Goal: Browse casually: Explore the website without a specific task or goal

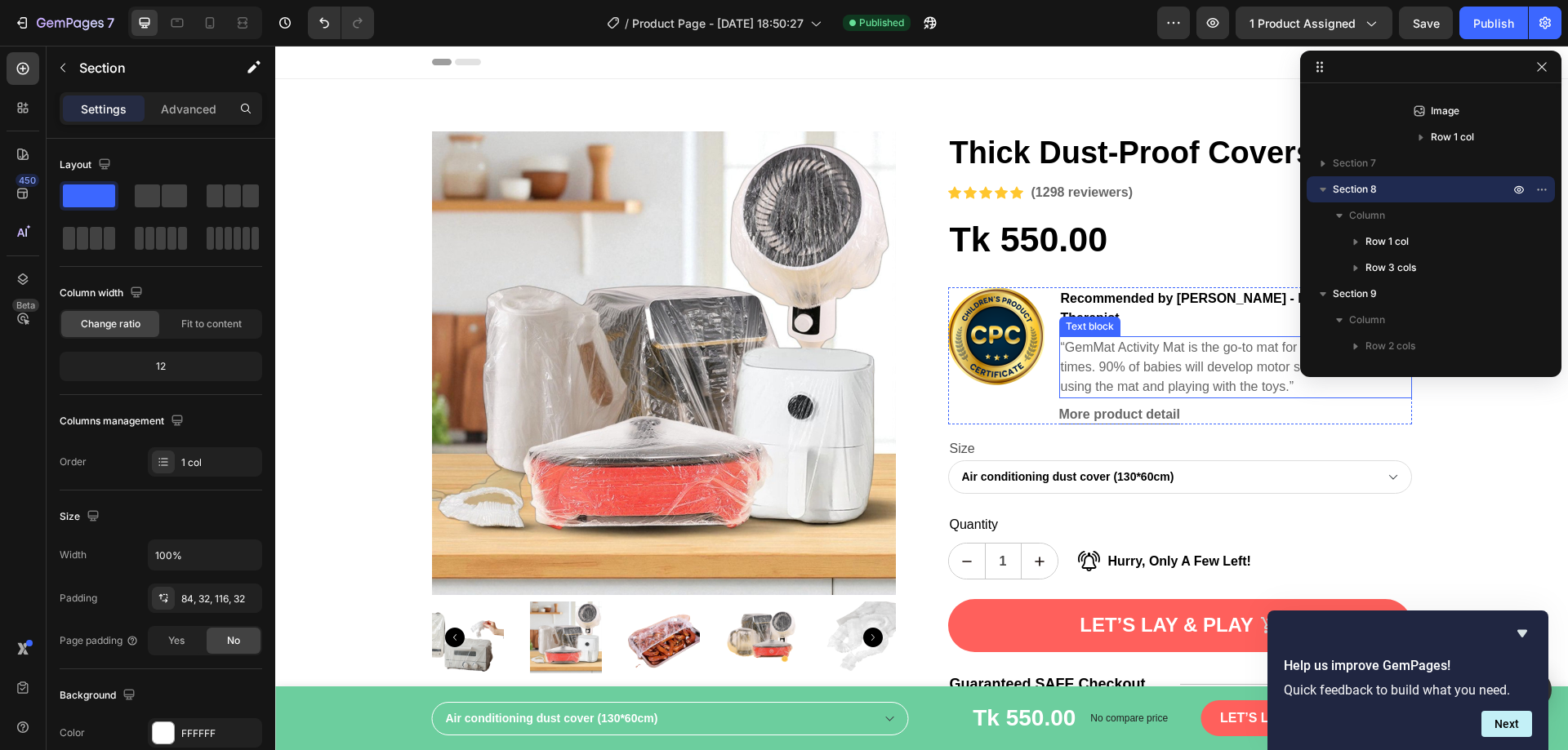
click at [1111, 350] on p "“GemMat Activity Mat is the go-to mat for active awake times. 90% of babies wil…" at bounding box center [1235, 367] width 349 height 59
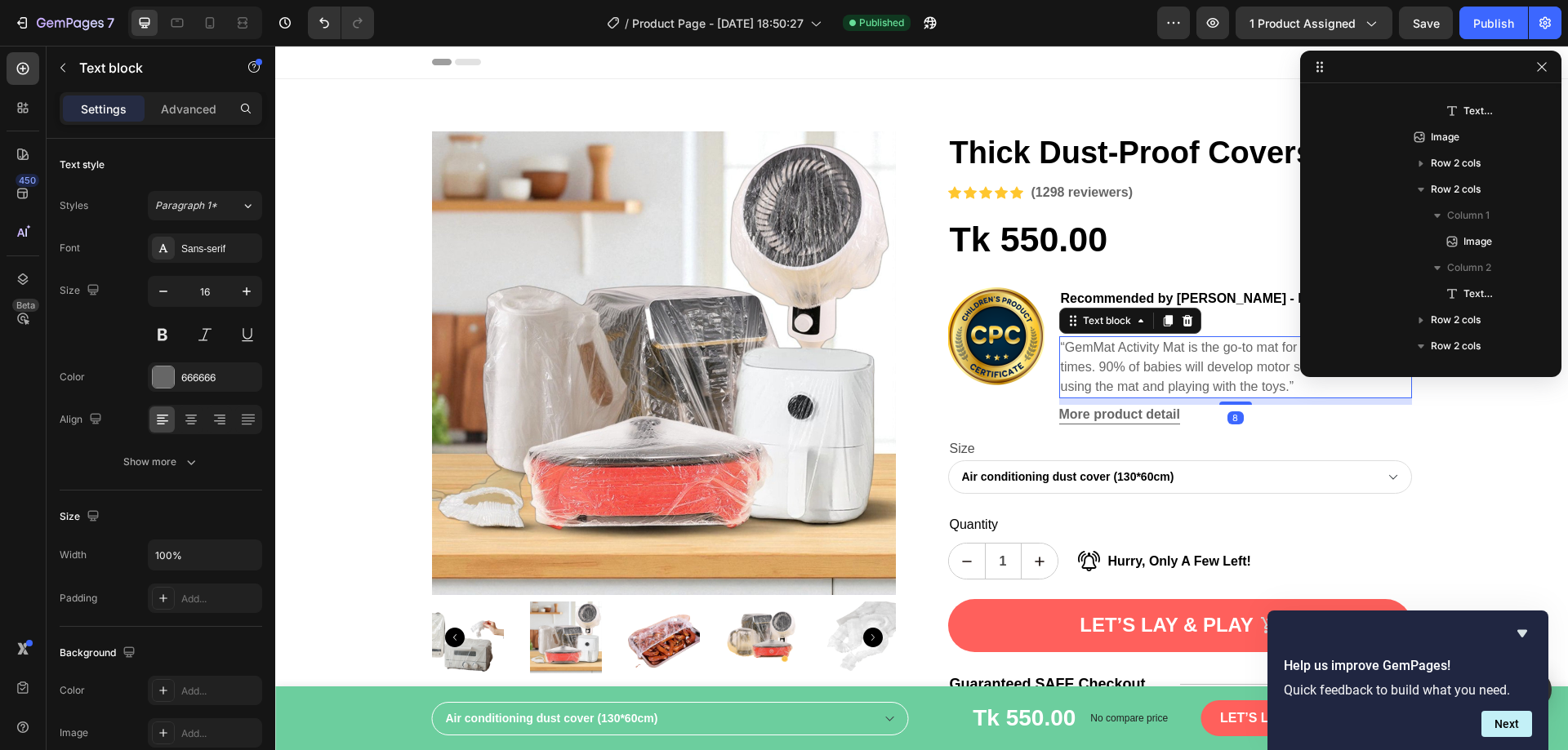
scroll to position [283, 0]
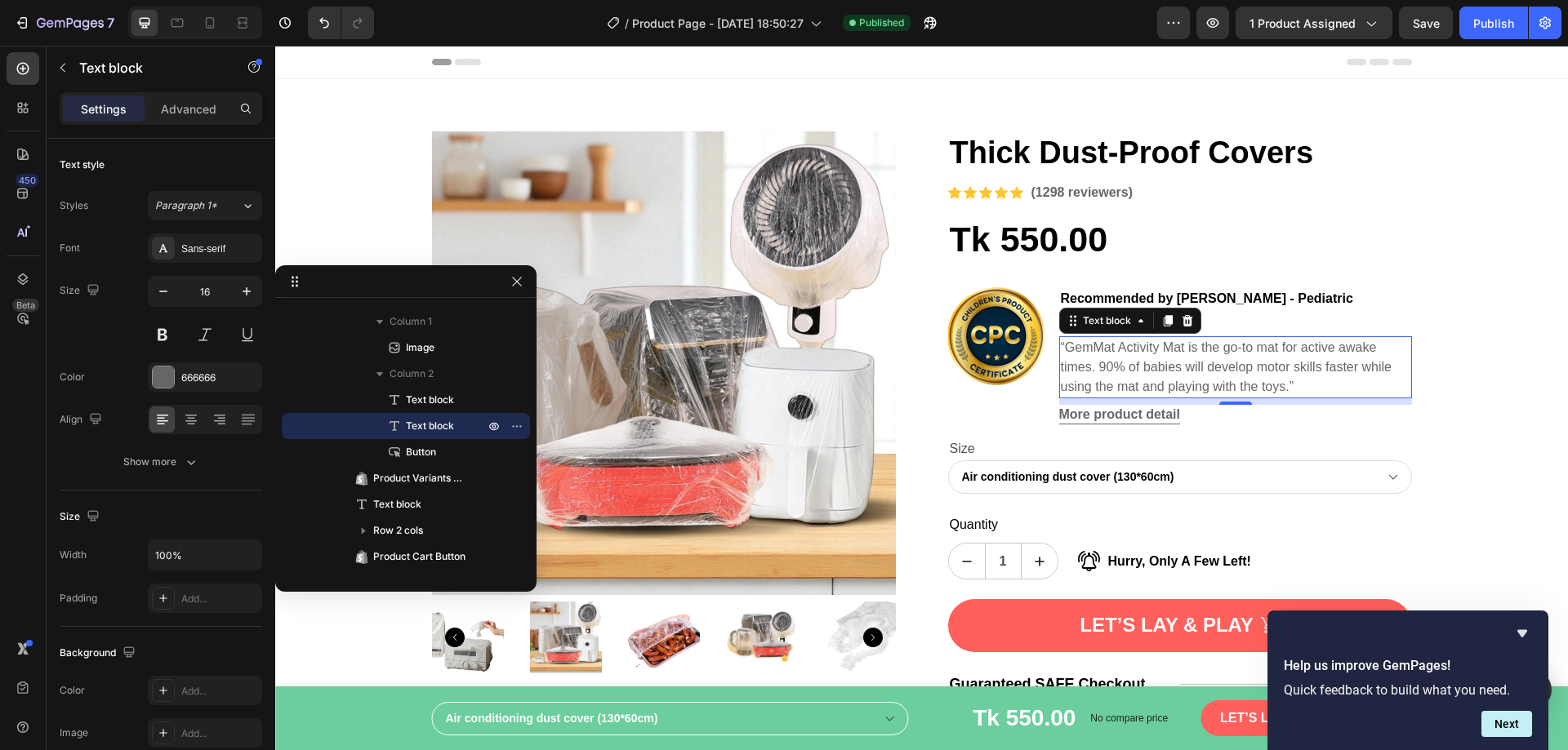
drag, startPoint x: 1505, startPoint y: 68, endPoint x: 466, endPoint y: 287, distance: 1061.8
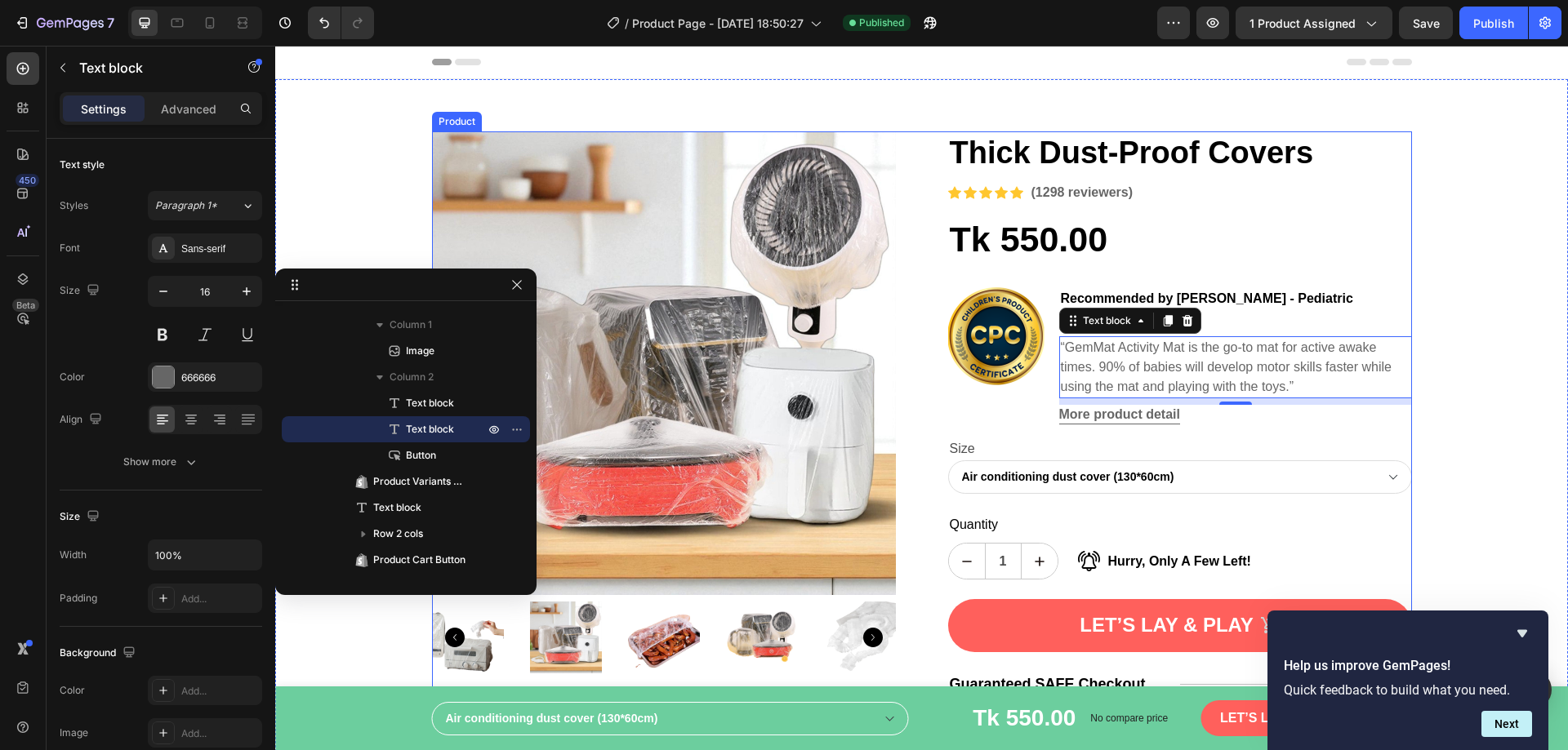
click at [1281, 257] on div "Tk 550.00 Product Price Product Price Row" at bounding box center [1180, 240] width 463 height 46
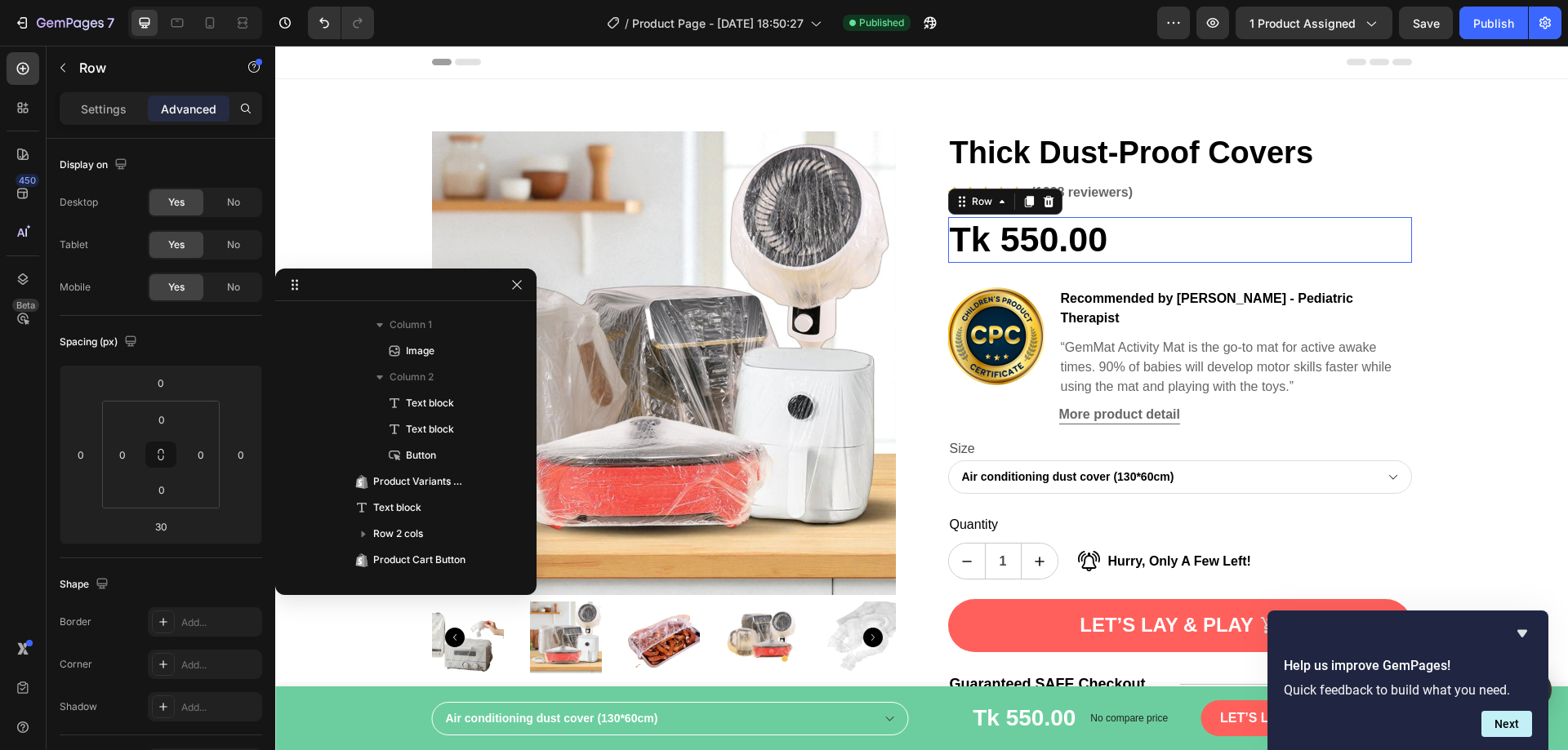
scroll to position [127, 0]
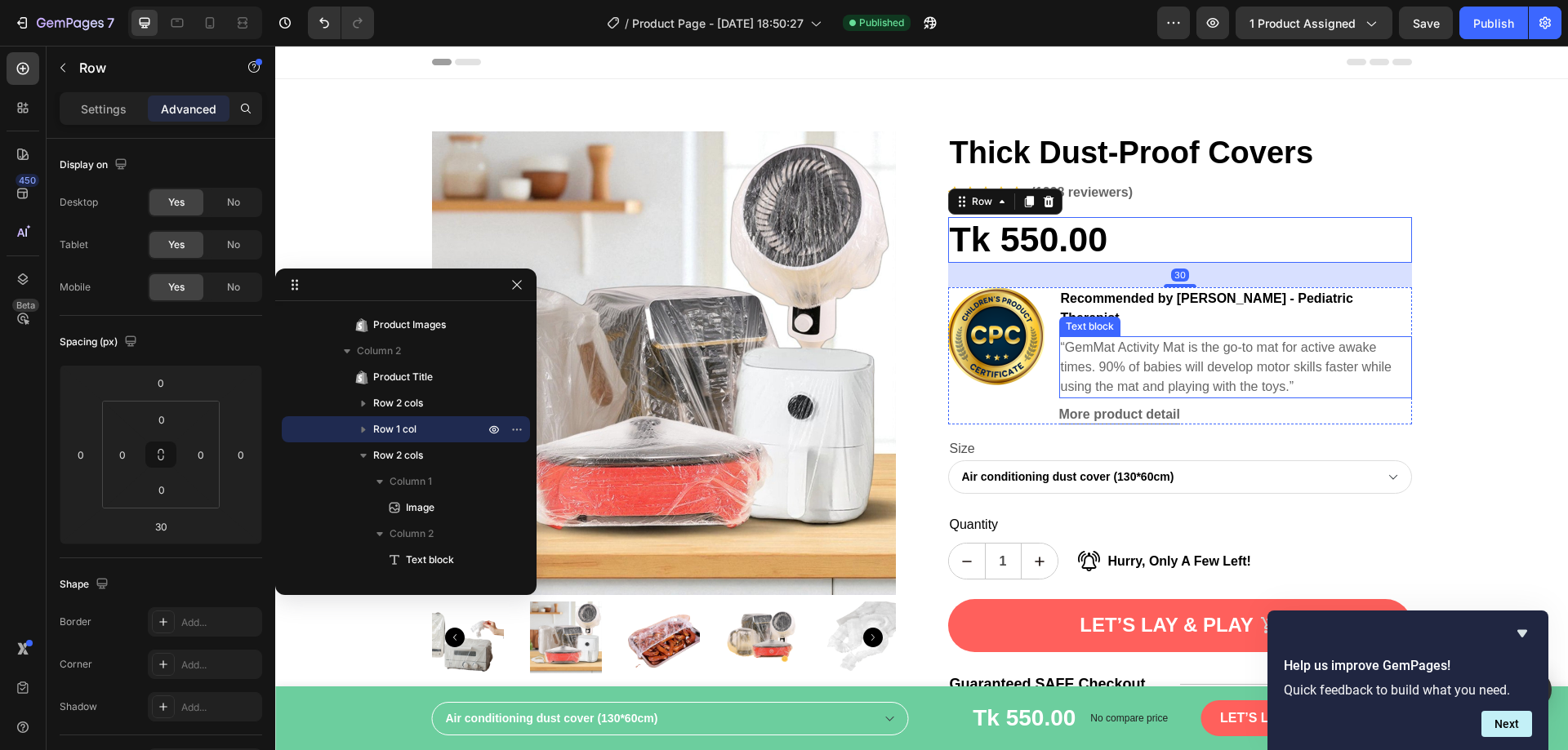
click at [1210, 340] on p "“GemMat Activity Mat is the go-to mat for active awake times. 90% of babies wil…" at bounding box center [1235, 367] width 349 height 59
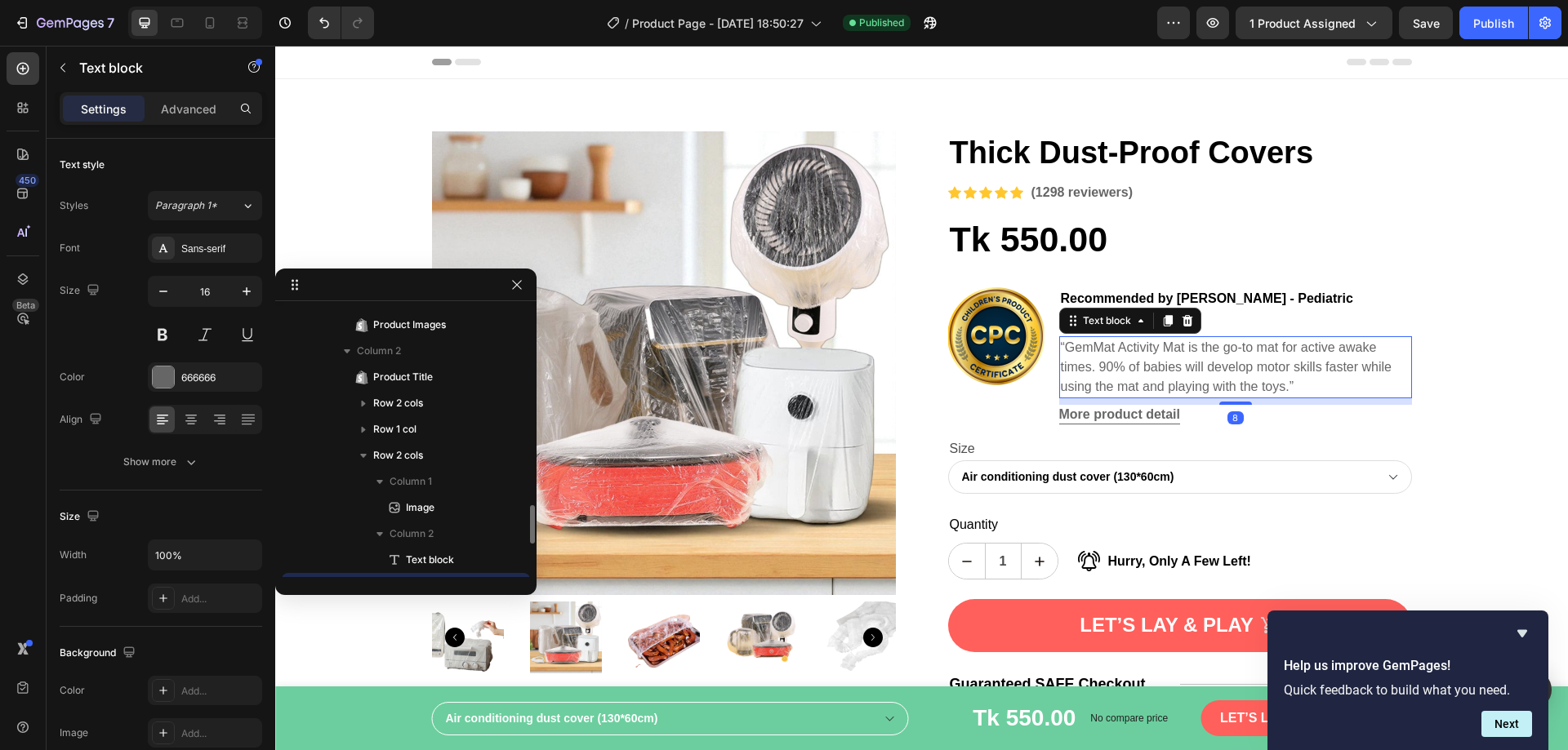
scroll to position [283, 0]
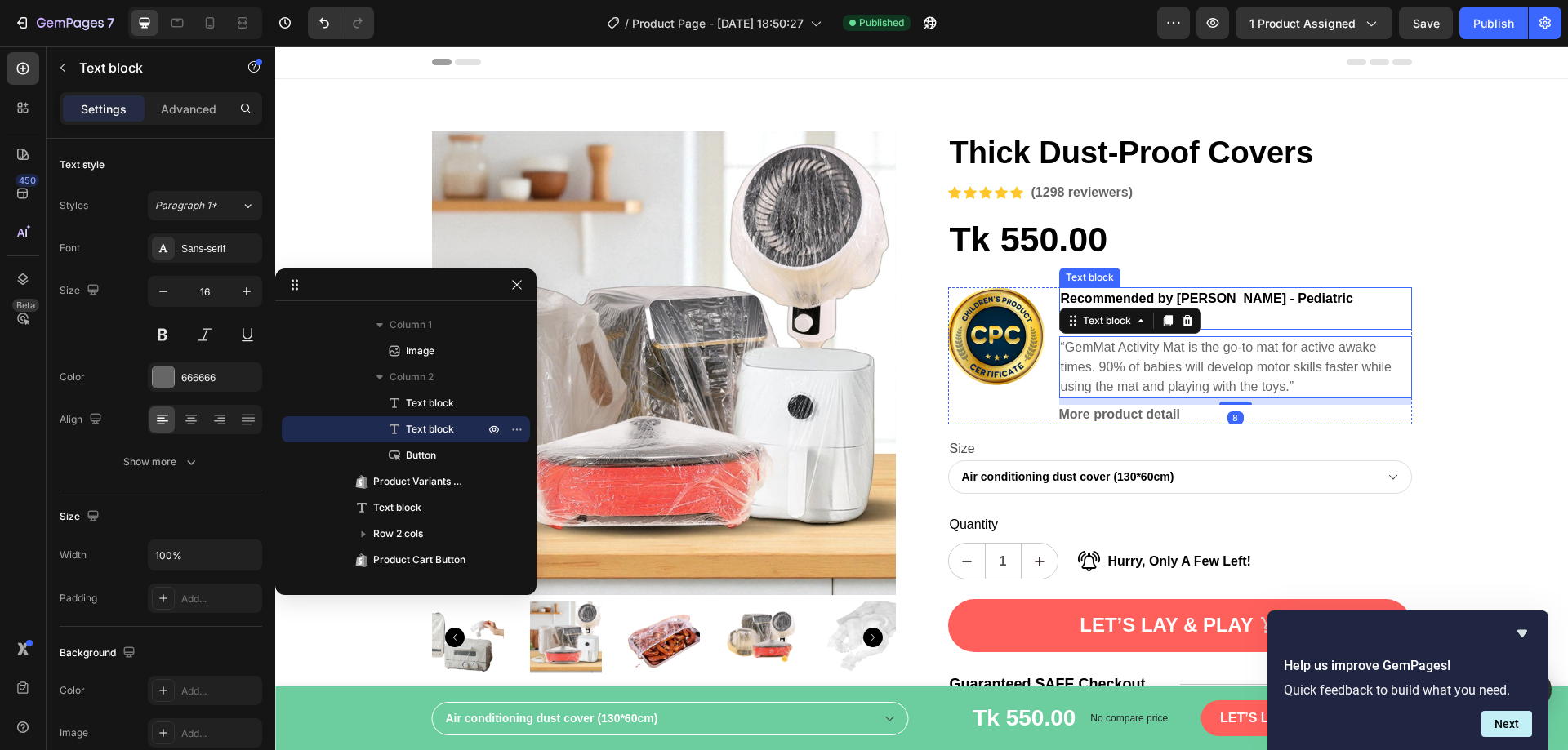
click at [1261, 298] on p "Recommended by [PERSON_NAME] - Pediatric Therapist" at bounding box center [1235, 308] width 349 height 39
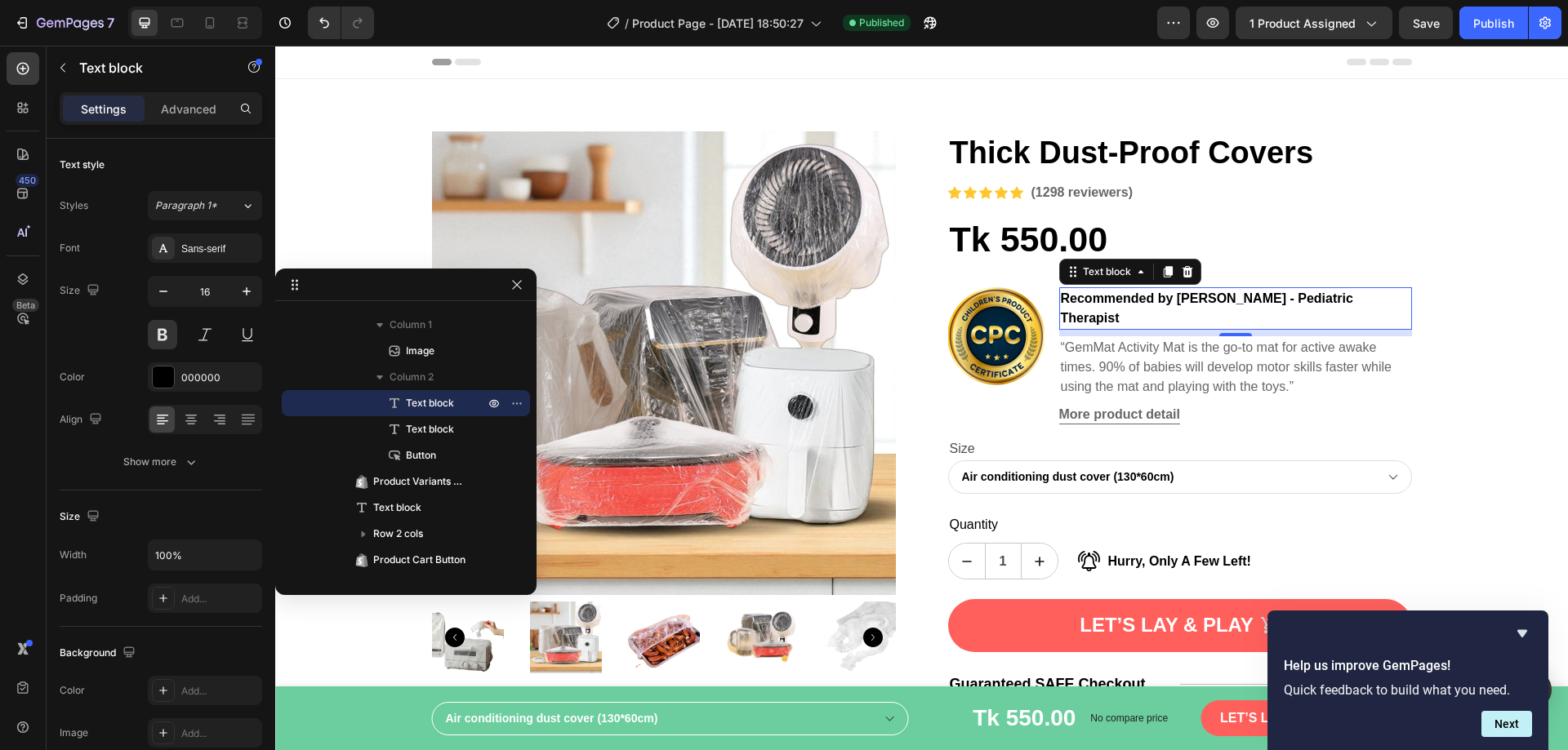
click at [1307, 296] on p "Recommended by [PERSON_NAME] - Pediatric Therapist" at bounding box center [1235, 308] width 349 height 39
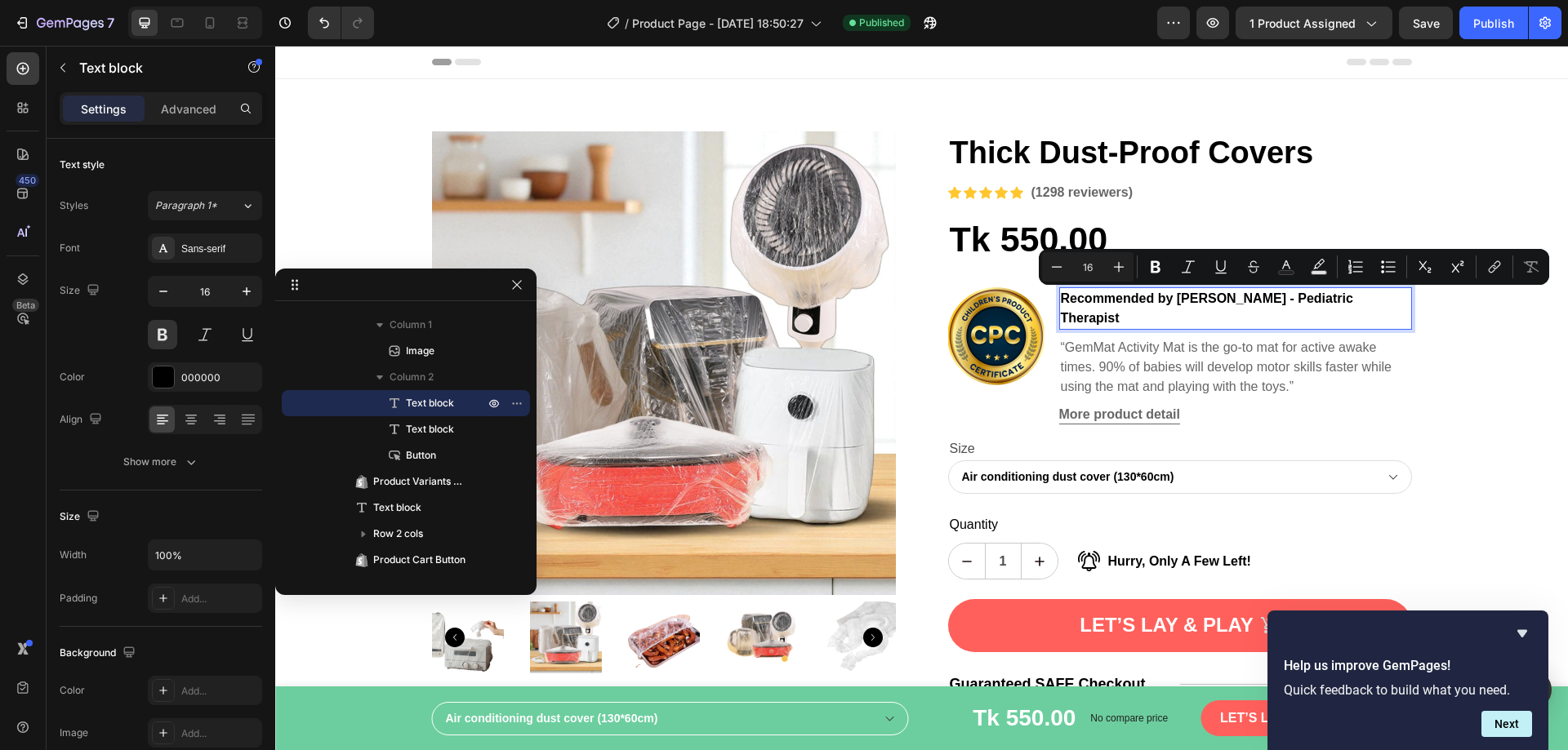
click at [1257, 303] on p "Recommended by [PERSON_NAME] - Pediatric Therapist" at bounding box center [1235, 308] width 349 height 39
drag, startPoint x: 1328, startPoint y: 296, endPoint x: 1370, endPoint y: 296, distance: 42.0
click at [1370, 296] on p "Recommended by [PERSON_NAME] - Pediatric Therapist" at bounding box center [1235, 308] width 349 height 39
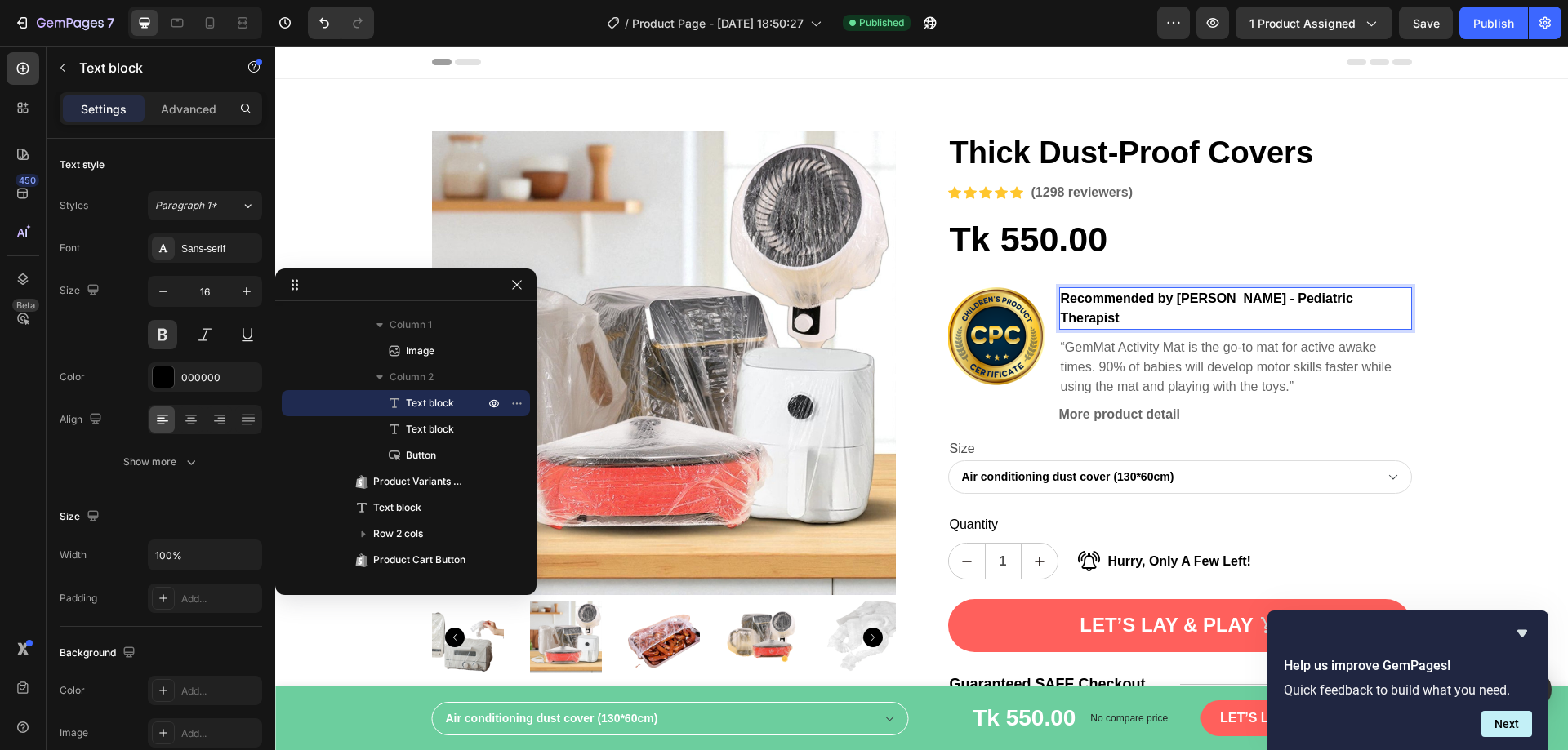
click at [1312, 296] on p "Recommended by [PERSON_NAME] - Pediatric Therapist" at bounding box center [1235, 308] width 349 height 39
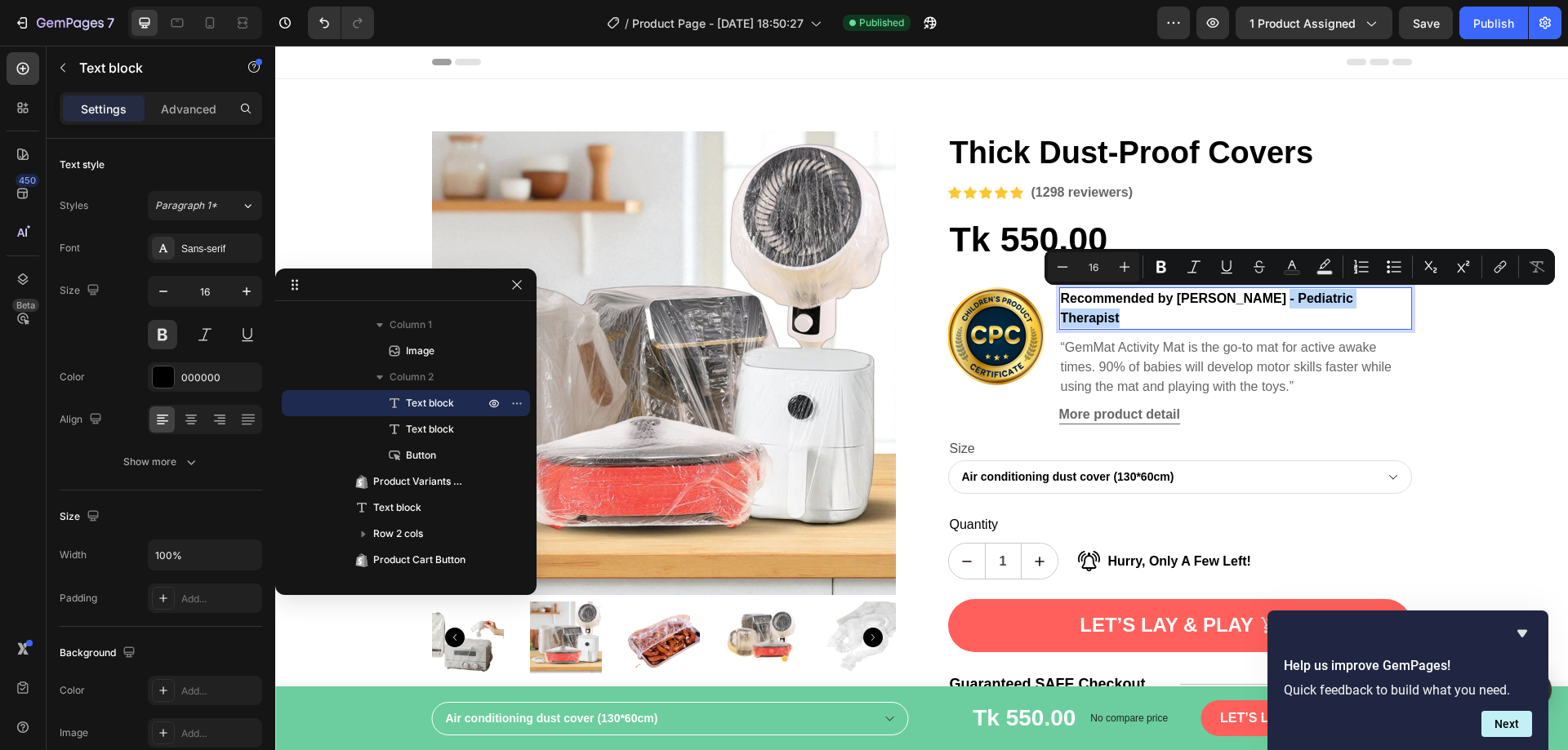
drag, startPoint x: 1259, startPoint y: 296, endPoint x: 1384, endPoint y: 297, distance: 125.0
click at [1384, 297] on p "Recommended by [PERSON_NAME] - Pediatric Therapist" at bounding box center [1235, 308] width 349 height 39
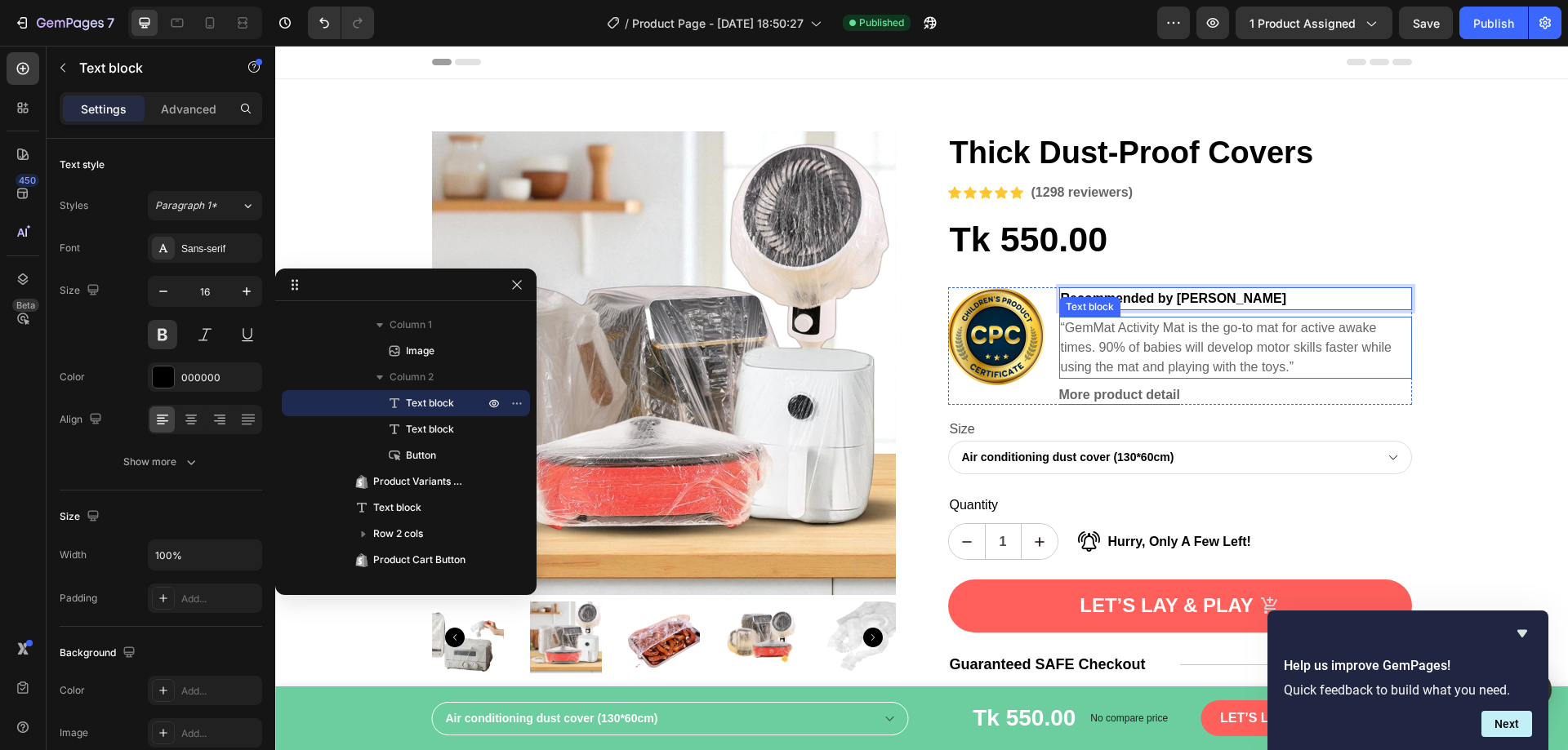
click at [1243, 345] on p "“GemMat Activity Mat is the go-to mat for active awake times. 90% of babies wil…" at bounding box center [1235, 347] width 349 height 59
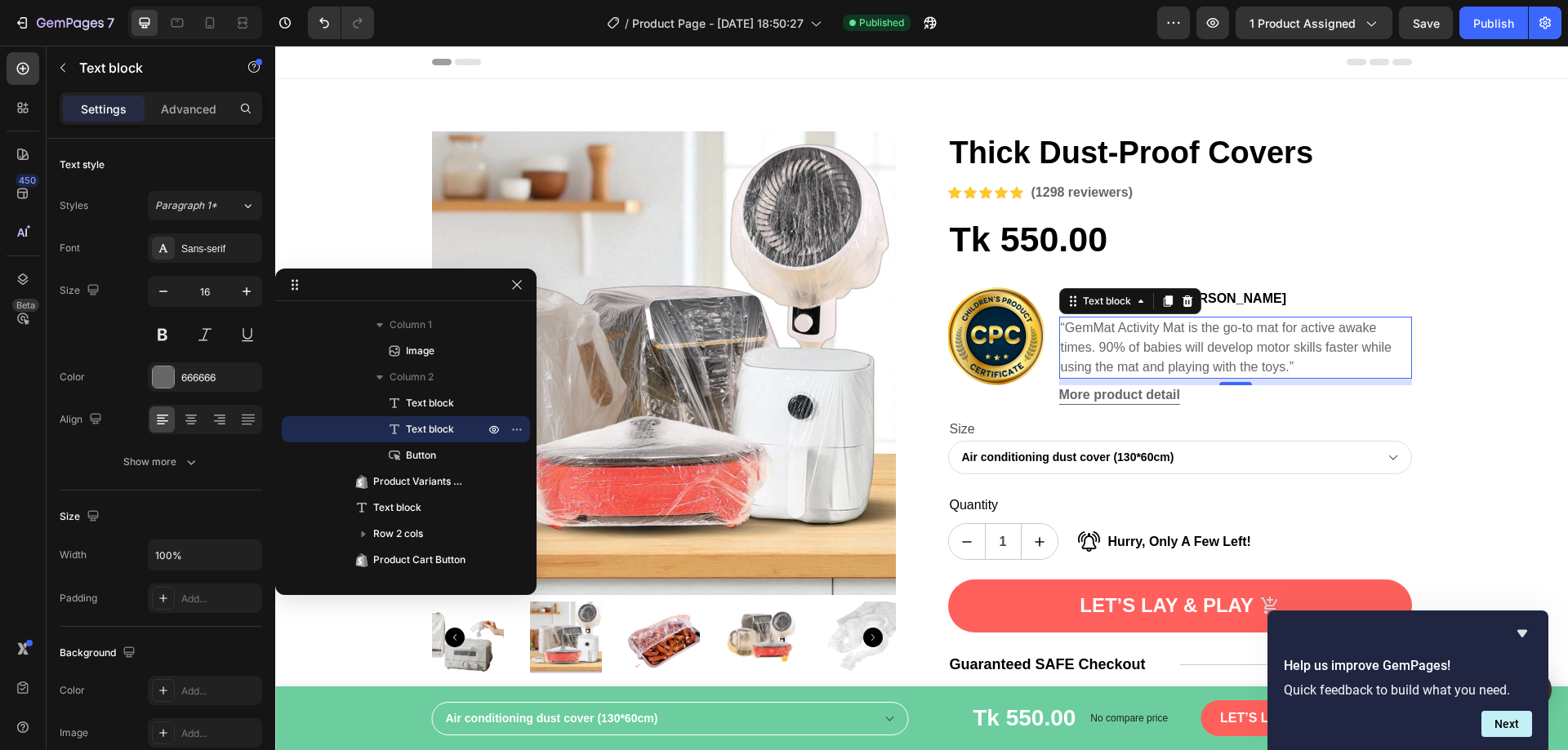
click at [1152, 352] on p "“GemMat Activity Mat is the go-to mat for active awake times. 90% of babies wil…" at bounding box center [1235, 347] width 349 height 59
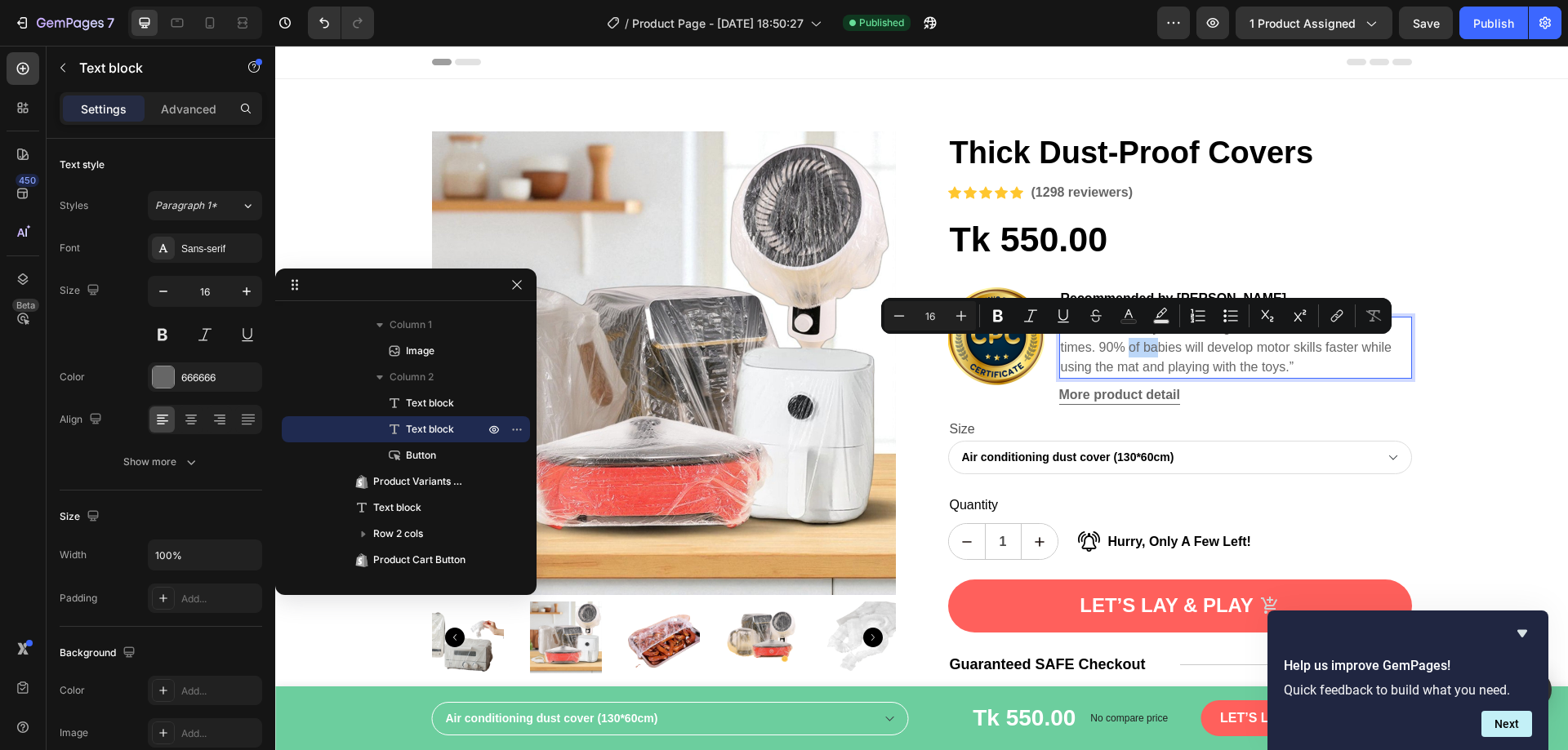
drag, startPoint x: 1124, startPoint y: 350, endPoint x: 1149, endPoint y: 350, distance: 25.0
click at [1149, 350] on p "“GemMat Activity Mat is the go-to mat for active awake times. 90% of babies wil…" at bounding box center [1235, 347] width 349 height 59
click at [1153, 364] on p "“GemMat Activity Mat is the go-to mat for active awake times. 90% of babies wil…" at bounding box center [1235, 347] width 349 height 59
